Goal: Task Accomplishment & Management: Manage account settings

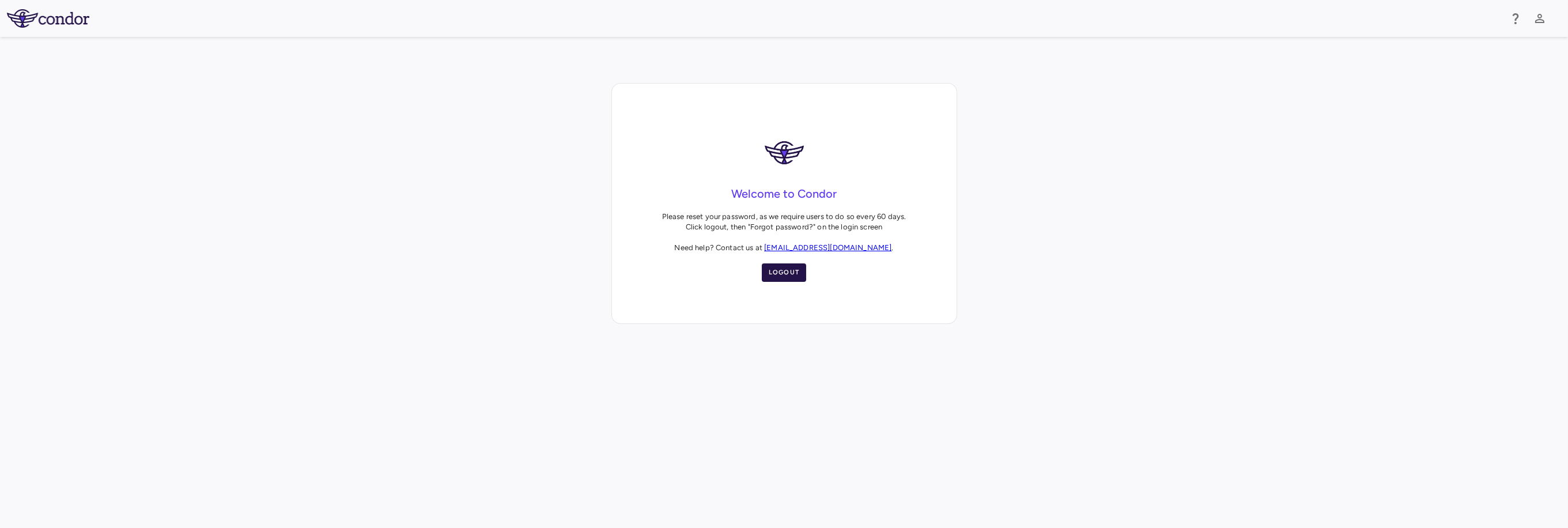
click at [785, 266] on button "Logout" at bounding box center [785, 273] width 45 height 18
click at [782, 273] on button "Logout" at bounding box center [785, 273] width 45 height 18
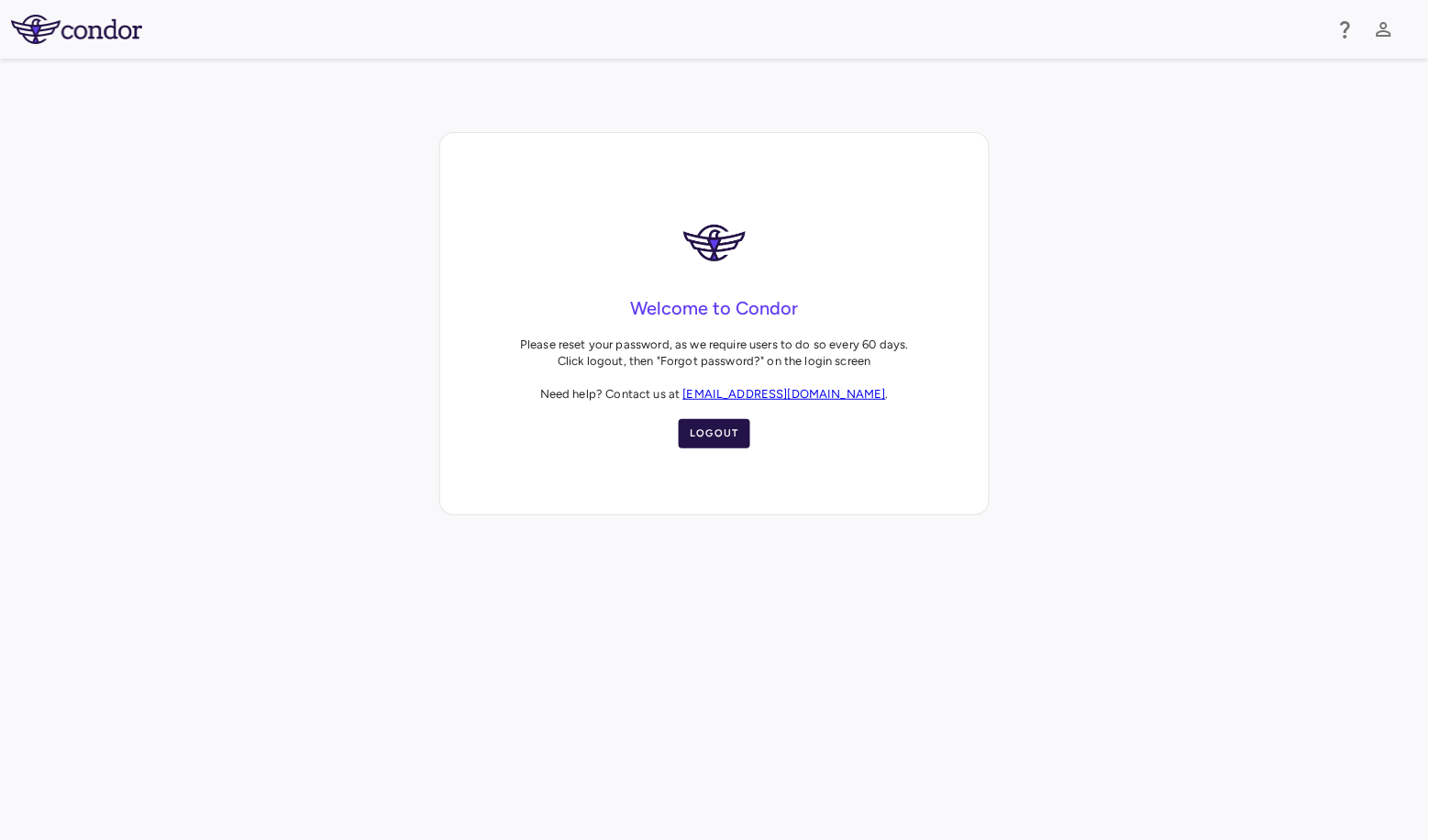
click at [715, 427] on button "Logout" at bounding box center [715, 434] width 72 height 29
